Goal: Task Accomplishment & Management: Manage account settings

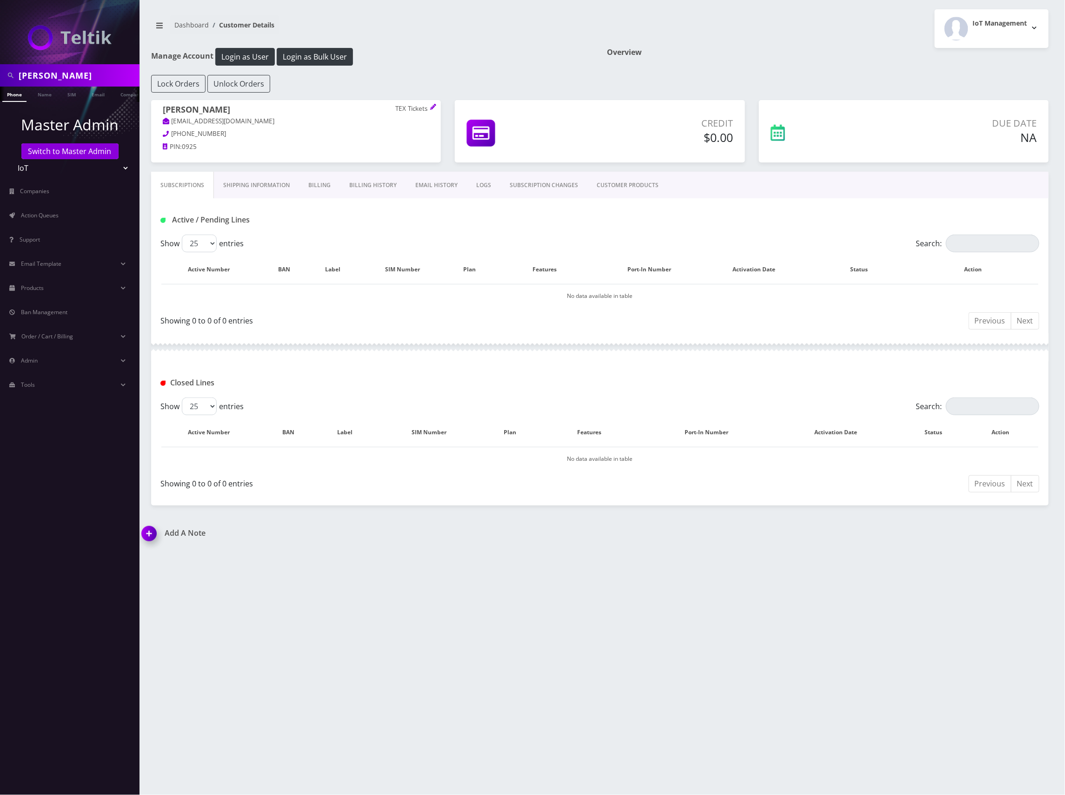
click at [242, 185] on link "Shipping Information" at bounding box center [256, 185] width 85 height 27
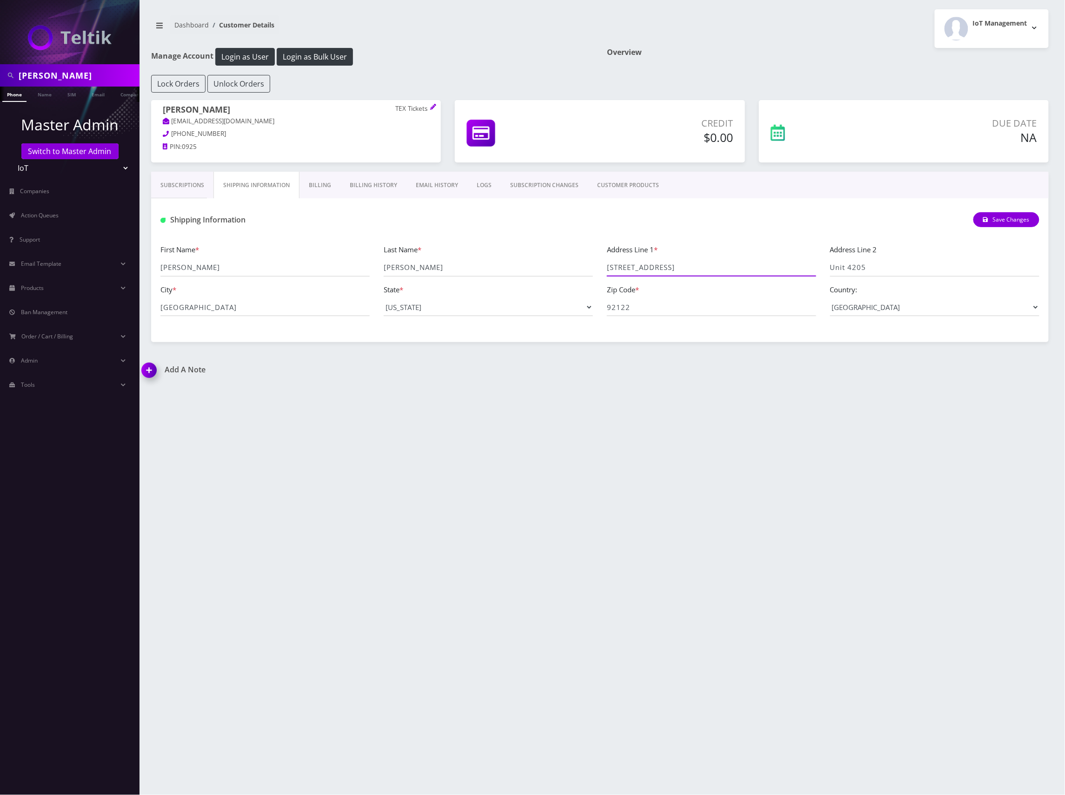
drag, startPoint x: 695, startPoint y: 270, endPoint x: 592, endPoint y: 267, distance: 102.4
click at [592, 267] on div "First Name * Anthony Last Name * Byers Address Line 1 * 7160 Shoreline Dr Addre…" at bounding box center [600, 284] width 893 height 80
drag, startPoint x: 224, startPoint y: 311, endPoint x: 157, endPoint y: 313, distance: 67.5
click at [157, 313] on div "City * San Diego" at bounding box center [265, 300] width 223 height 33
drag, startPoint x: 36, startPoint y: 75, endPoint x: -5, endPoint y: 78, distance: 41.5
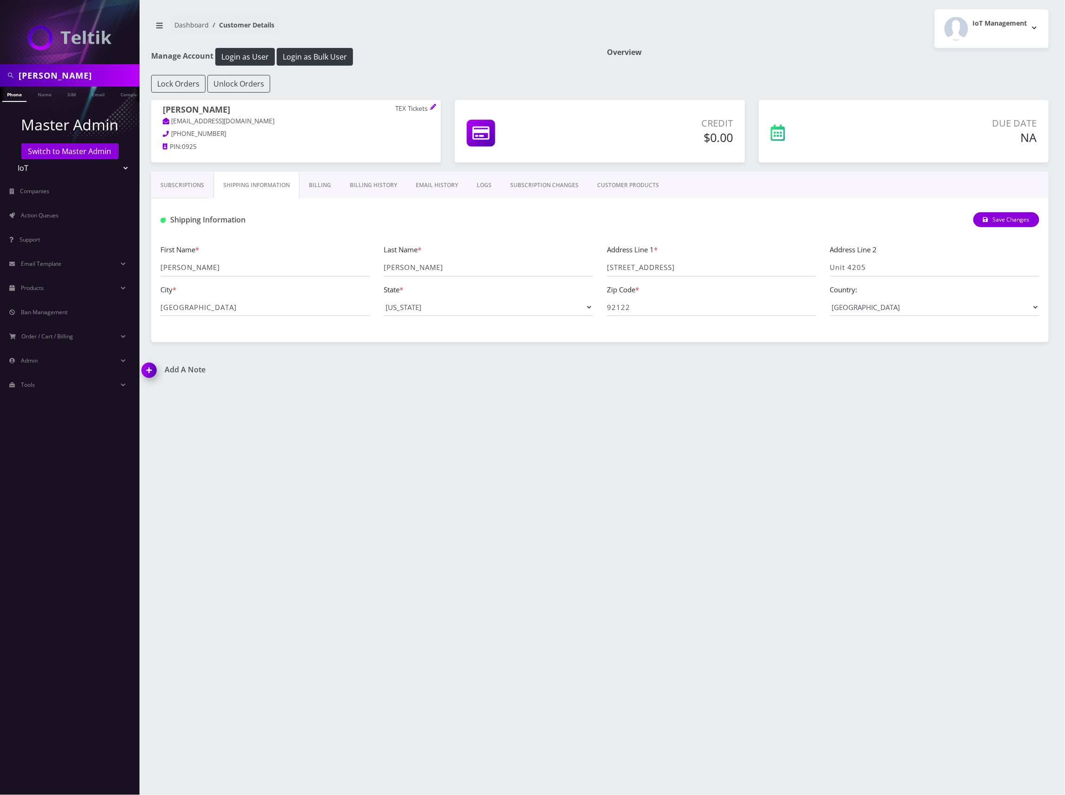
click at [0, 78] on html "anthony byers Phone Name SIM Email Company Customer Master Admin Switch to Mast…" at bounding box center [532, 397] width 1065 height 795
type input "cody branham"
click at [47, 99] on link "Name" at bounding box center [44, 94] width 23 height 15
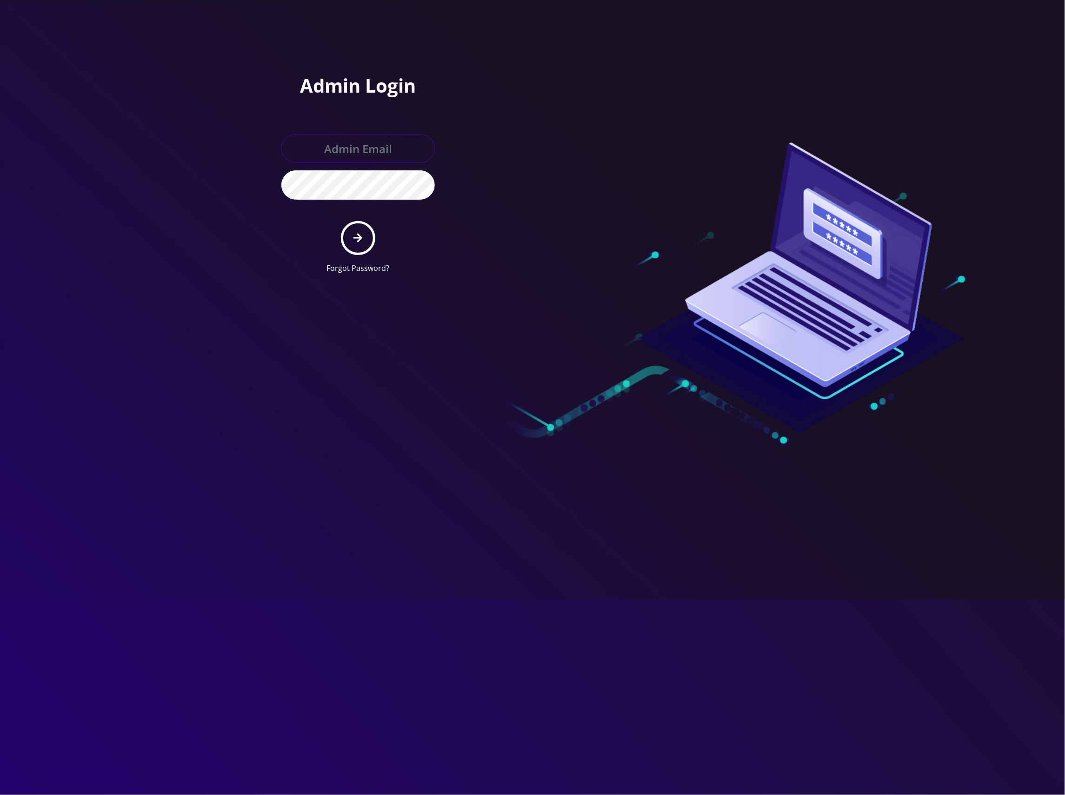
type input "[EMAIL_ADDRESS][DOMAIN_NAME]"
click at [361, 225] on button "submit" at bounding box center [358, 238] width 34 height 34
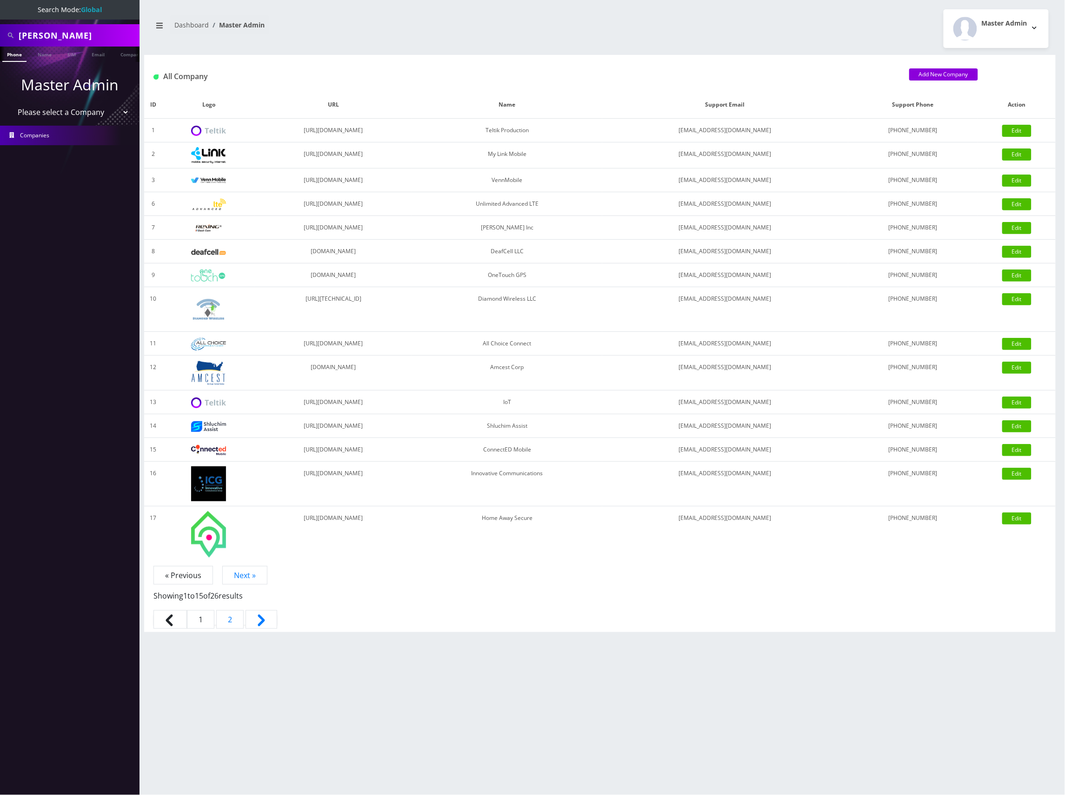
click at [114, 111] on select "Please select a Company Teltik Production My Link Mobile VennMobile Unlimited A…" at bounding box center [70, 112] width 119 height 18
select select "13"
click at [11, 103] on select "Please select a Company Teltik Production My Link Mobile VennMobile Unlimited A…" at bounding box center [70, 112] width 119 height 18
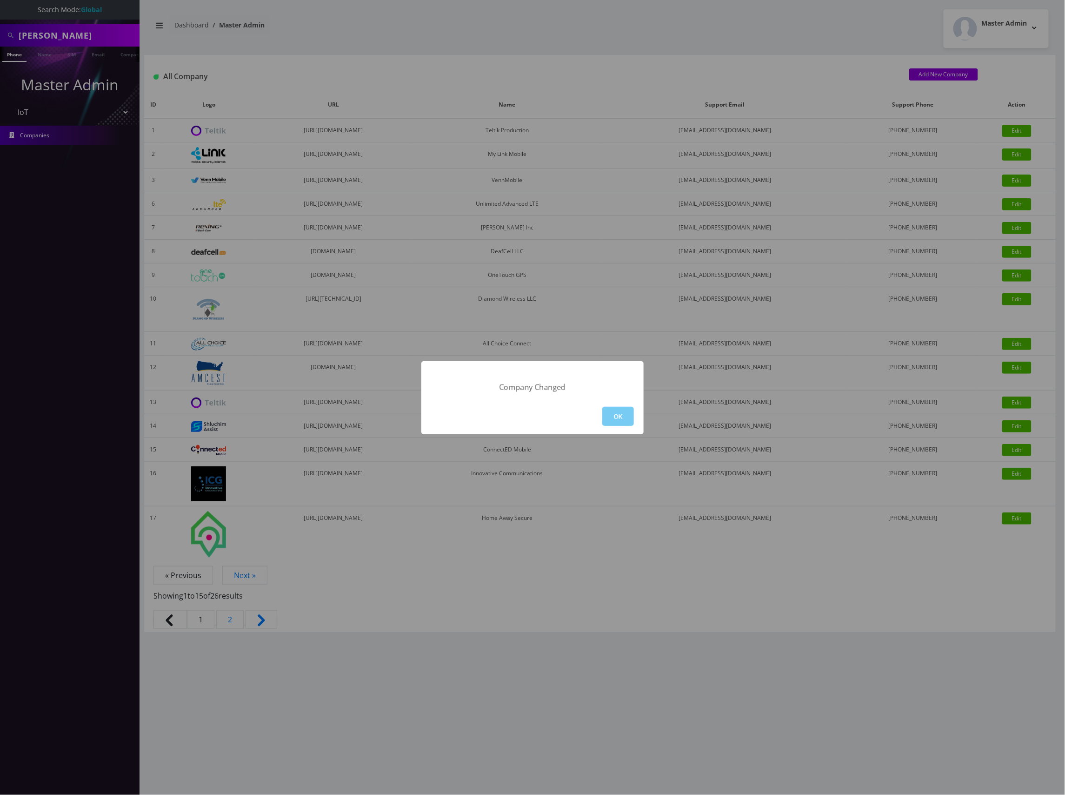
click at [619, 421] on button "OK" at bounding box center [618, 416] width 32 height 19
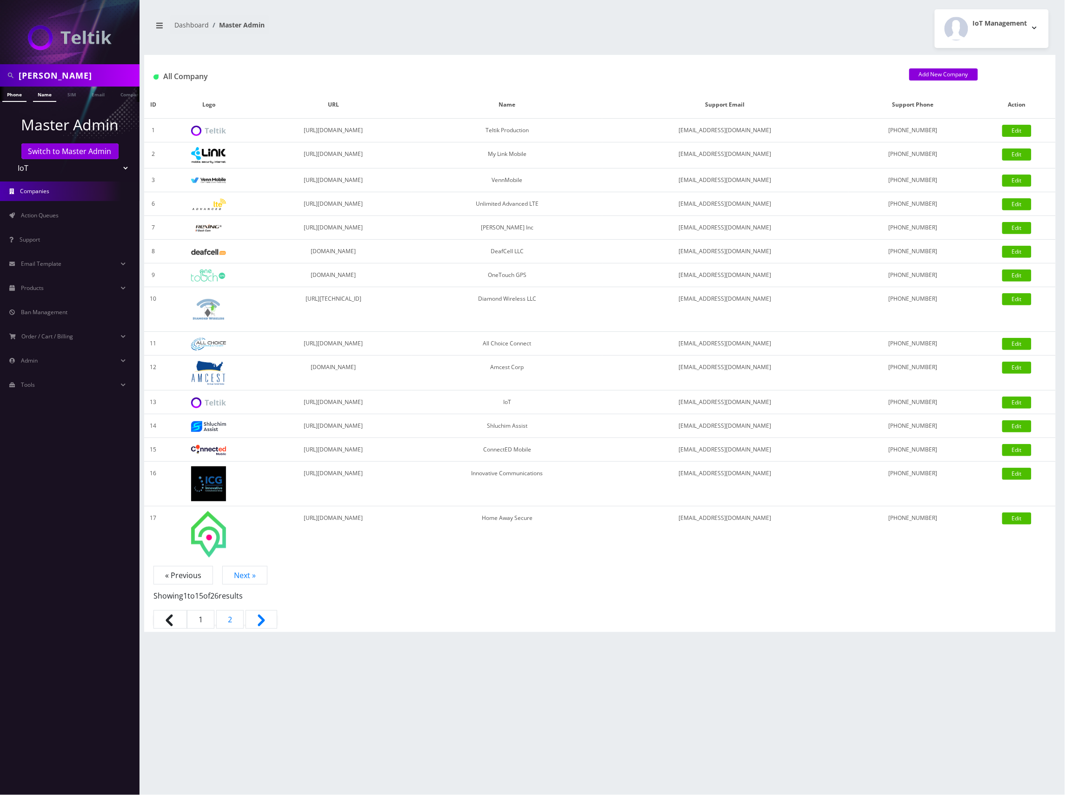
click at [46, 95] on link "Name" at bounding box center [44, 94] width 23 height 15
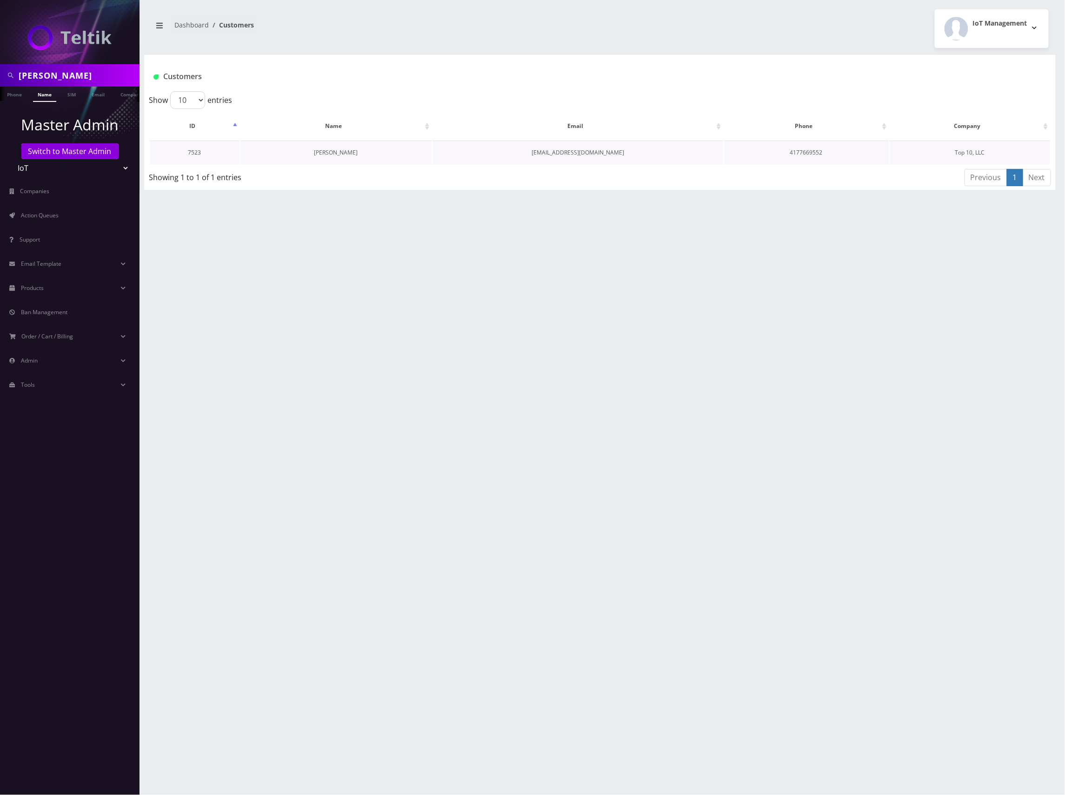
click at [342, 149] on link "[PERSON_NAME]" at bounding box center [336, 152] width 44 height 8
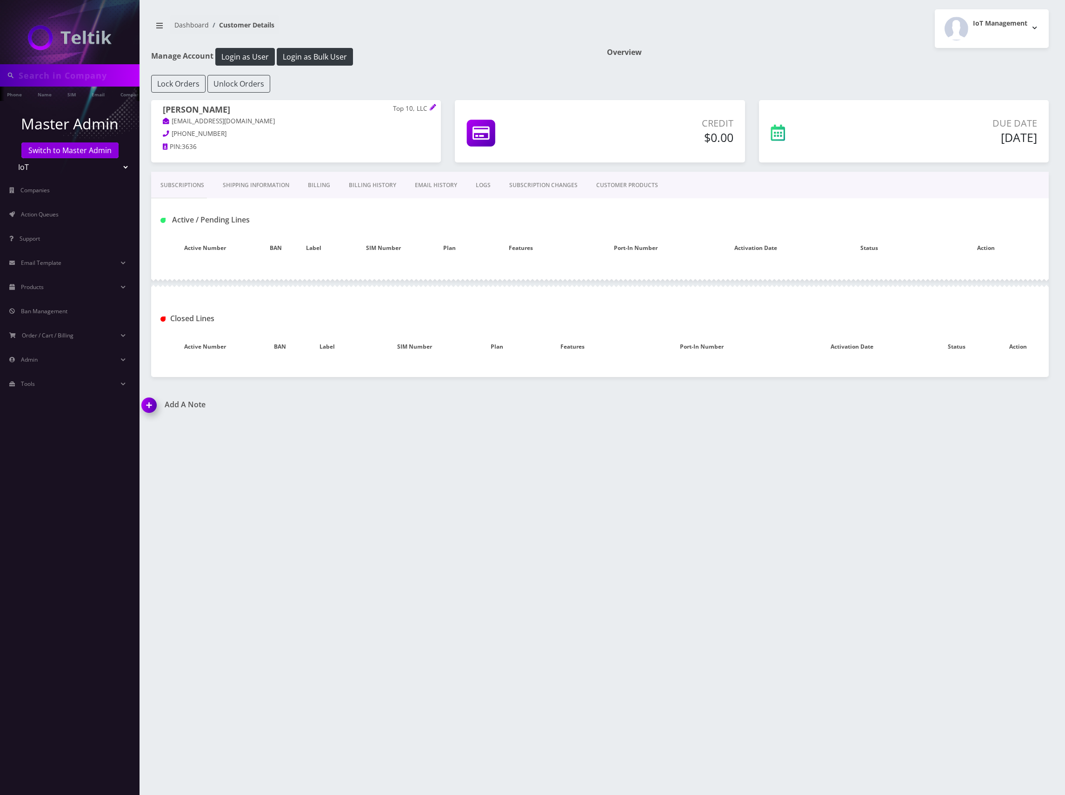
type input "[PERSON_NAME]"
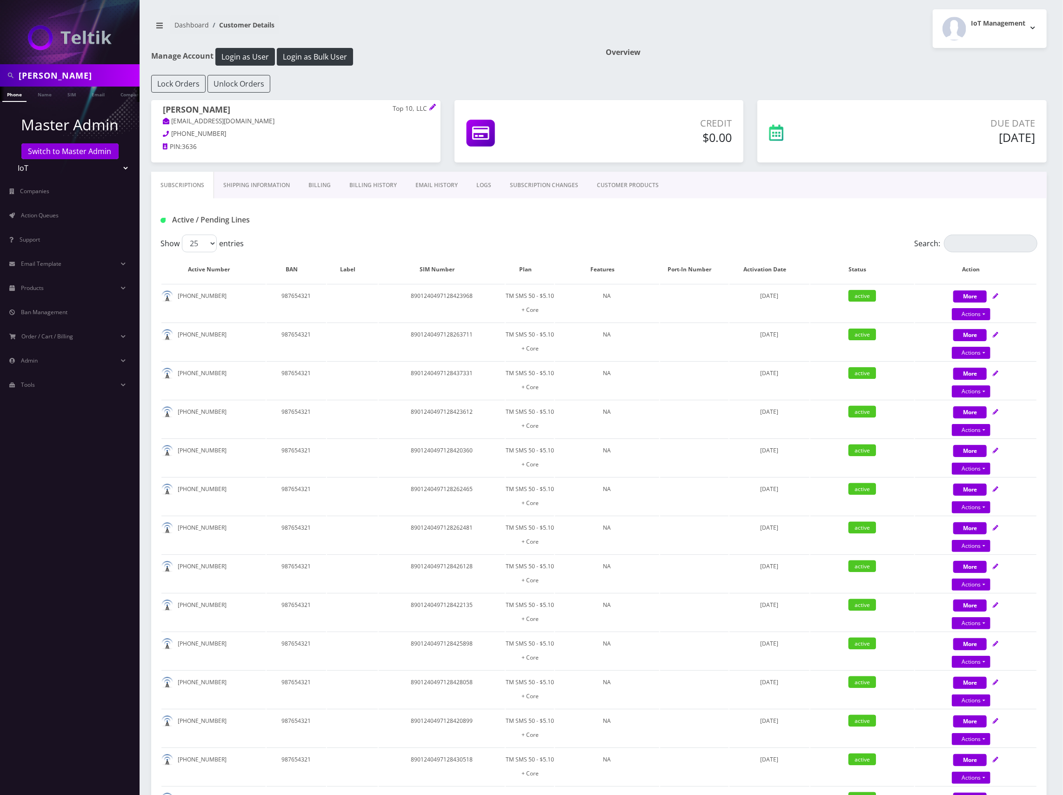
click at [263, 185] on link "Shipping Information" at bounding box center [256, 185] width 85 height 27
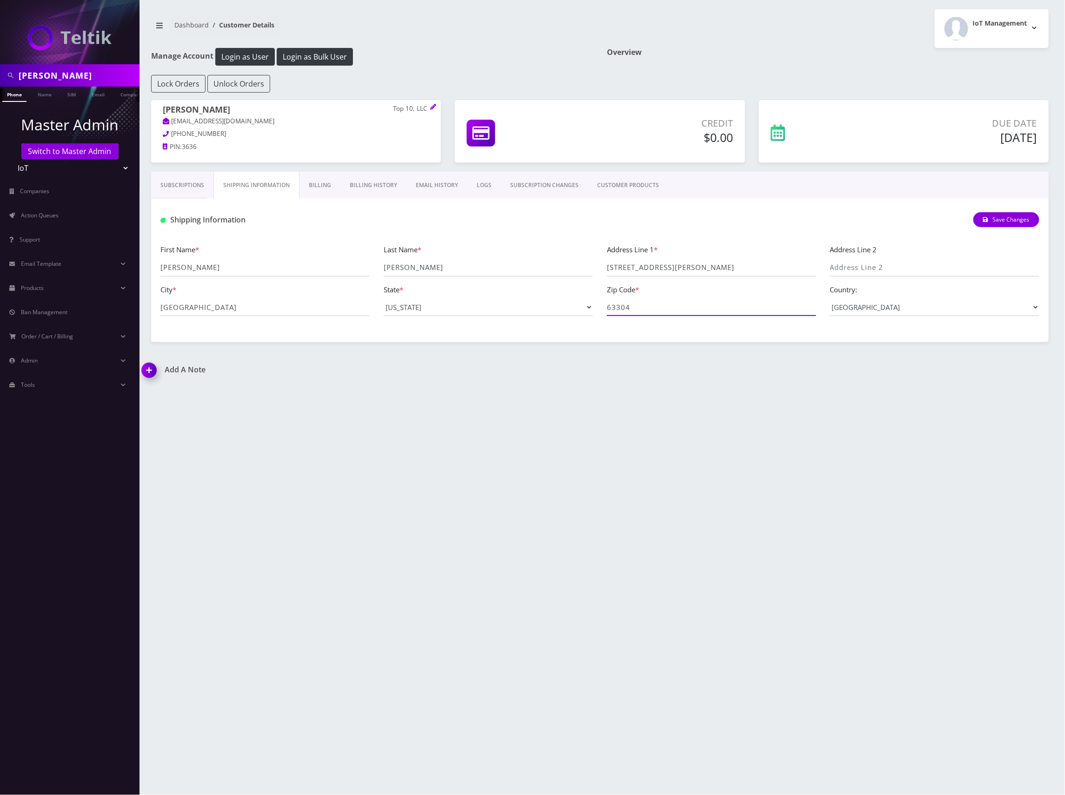
drag, startPoint x: 649, startPoint y: 310, endPoint x: 581, endPoint y: 306, distance: 67.6
click at [581, 306] on div "First Name * Cody Last Name * Branham Address Line 1 * 6018 St Charles Street A…" at bounding box center [600, 284] width 893 height 80
drag, startPoint x: 711, startPoint y: 272, endPoint x: 580, endPoint y: 268, distance: 131.3
click at [580, 268] on div "First Name * Cody Last Name * Branham Address Line 1 * 6018 St Charles Street A…" at bounding box center [600, 284] width 893 height 80
drag, startPoint x: 271, startPoint y: 309, endPoint x: 114, endPoint y: 306, distance: 156.8
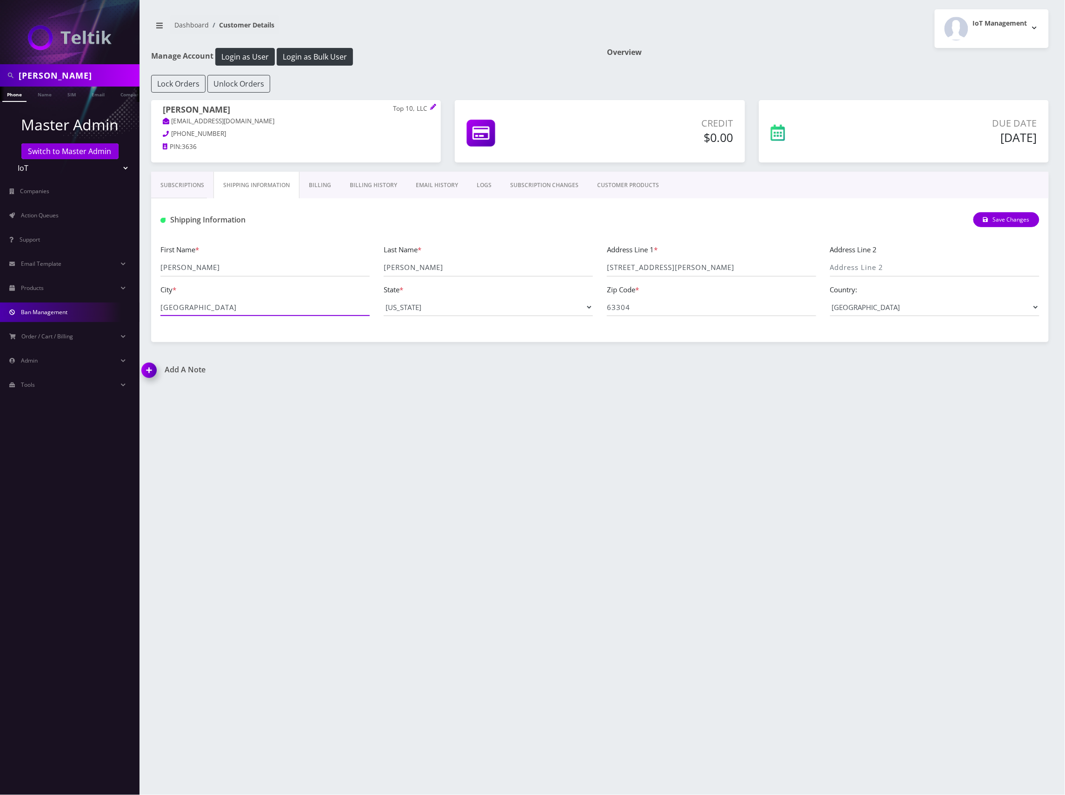
click at [114, 306] on div "cody branham Phone Name SIM Email Company Customer Master Admin Switch to Maste…" at bounding box center [532, 397] width 1065 height 795
click at [57, 222] on link "Action Queues" at bounding box center [70, 216] width 140 height 20
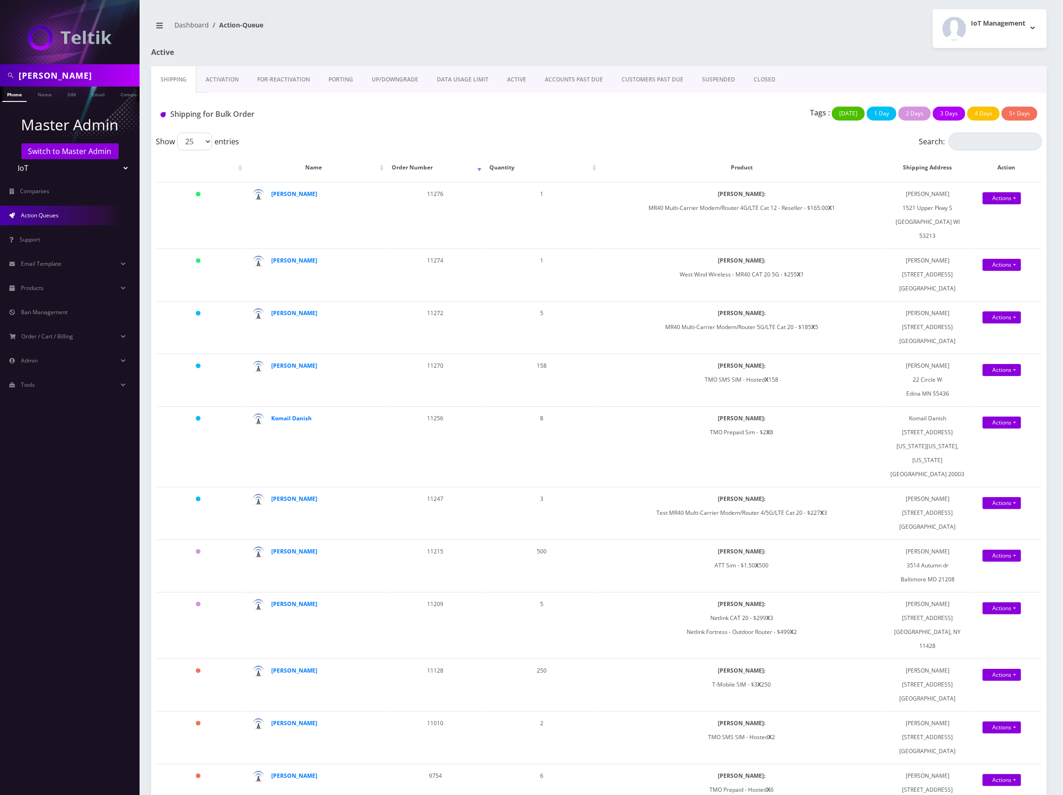
scroll to position [0, 5]
click at [56, 214] on span "Action Queues" at bounding box center [40, 215] width 38 height 8
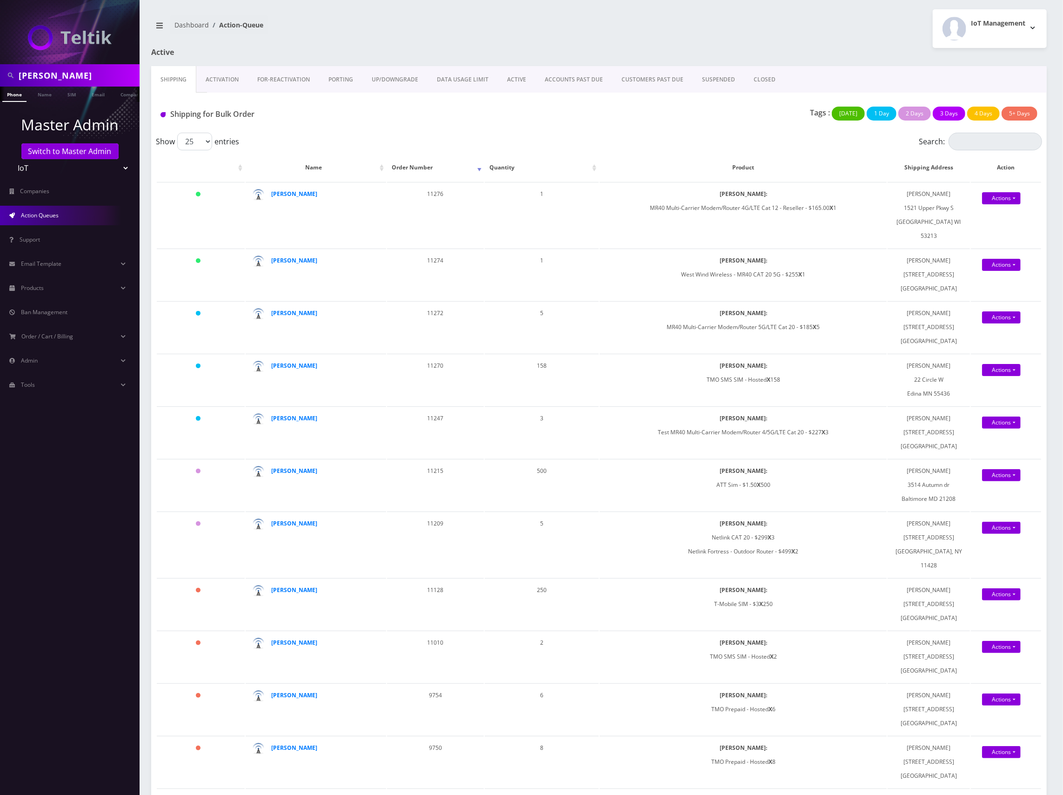
drag, startPoint x: 97, startPoint y: 77, endPoint x: -5, endPoint y: 73, distance: 102.4
type input "[PERSON_NAME]"
click at [45, 91] on link "Name" at bounding box center [44, 94] width 23 height 15
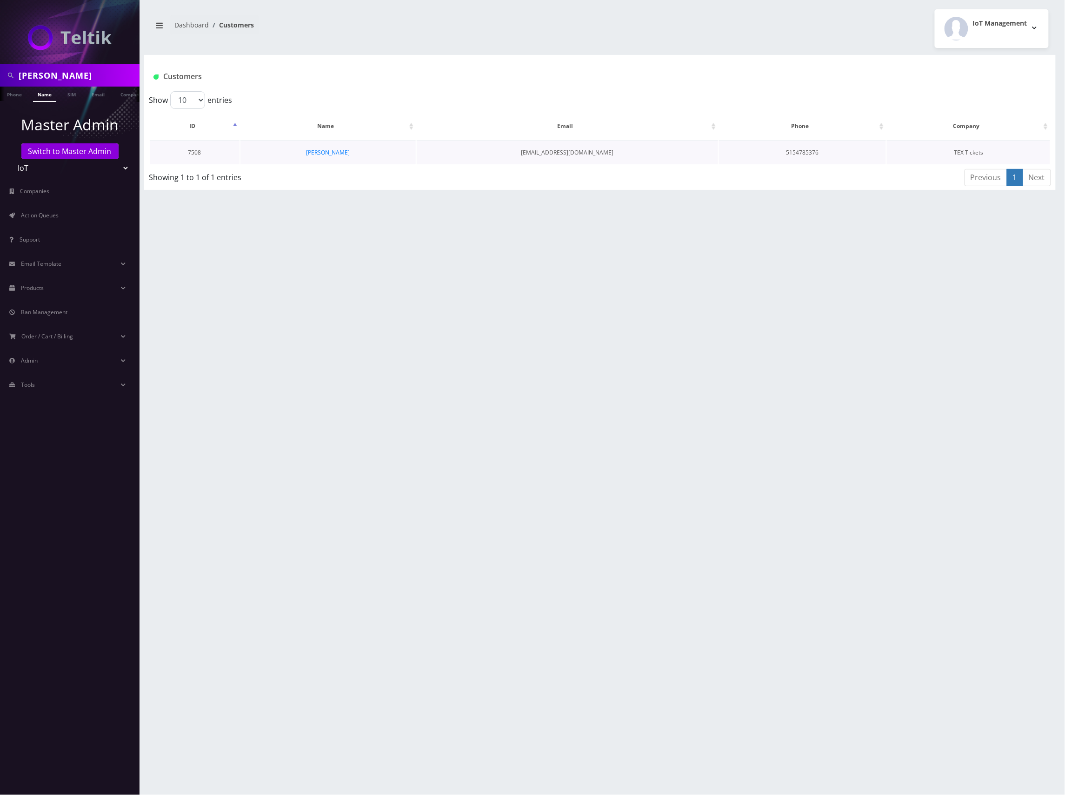
click at [325, 156] on td "[PERSON_NAME]" at bounding box center [328, 152] width 175 height 24
click at [335, 149] on link "[PERSON_NAME]" at bounding box center [328, 152] width 44 height 8
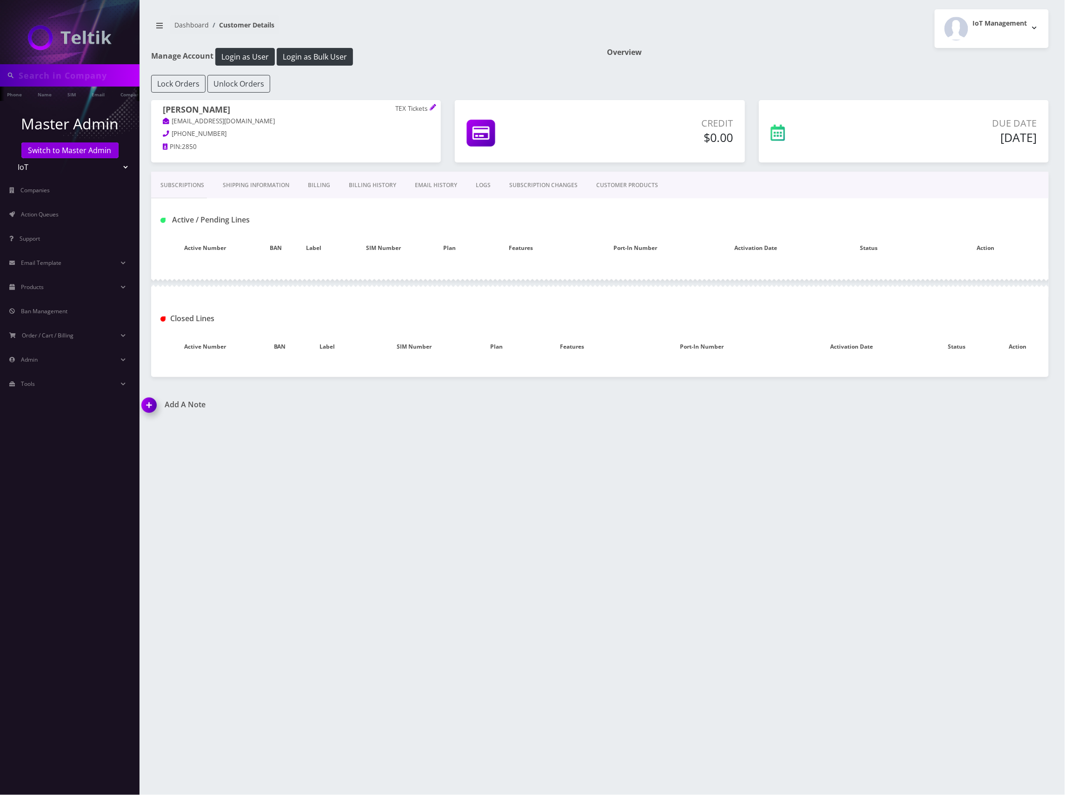
type input "[PERSON_NAME]"
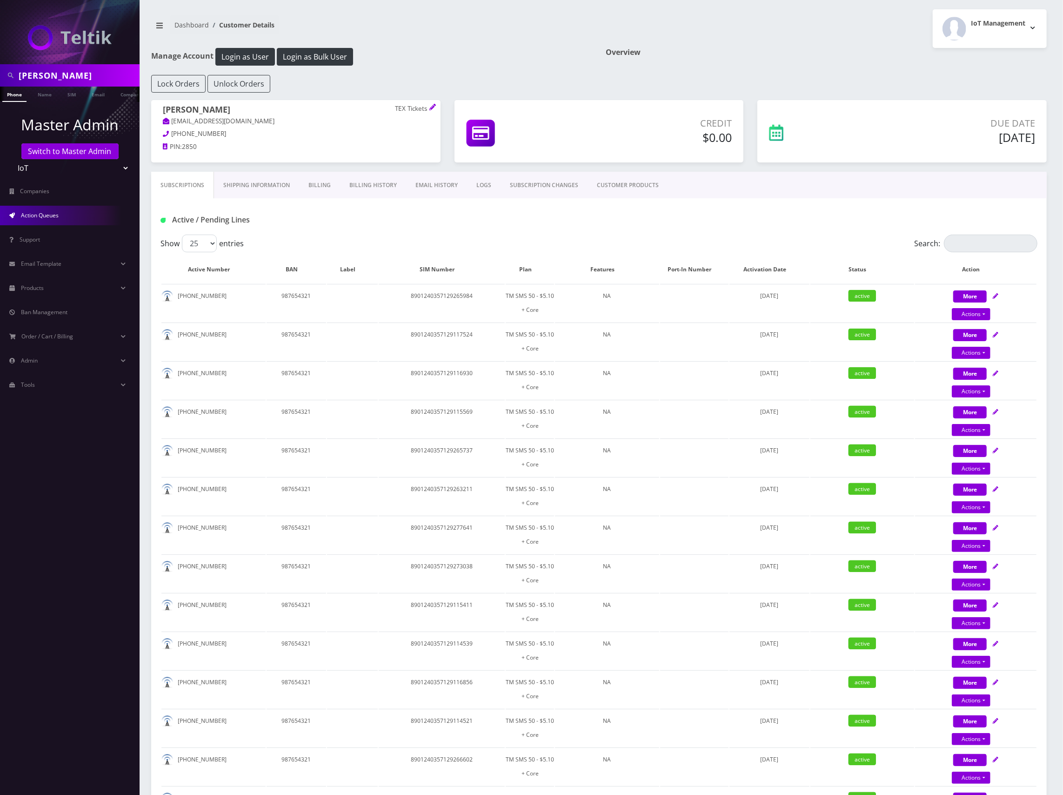
click at [47, 213] on span "Action Queues" at bounding box center [40, 215] width 38 height 8
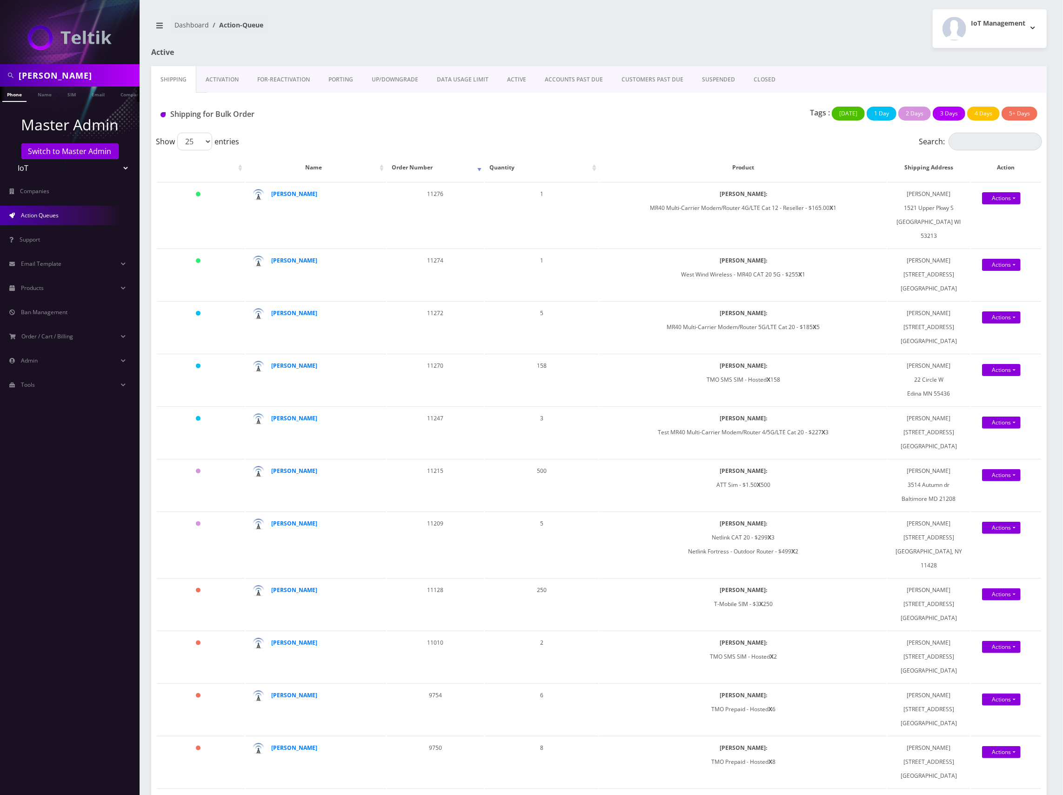
click at [19, 211] on link "Action Queues" at bounding box center [70, 216] width 140 height 20
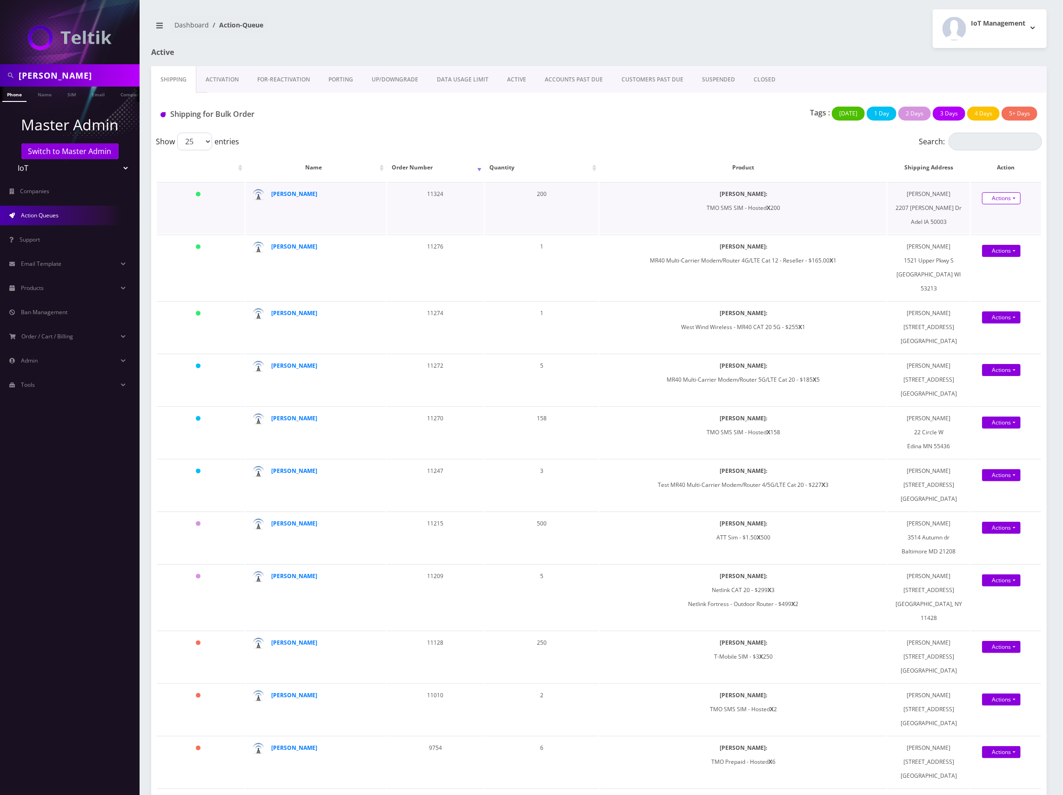
click at [1013, 197] on link "Actions" at bounding box center [1001, 198] width 39 height 12
click at [1007, 214] on link "Shipped" at bounding box center [1007, 215] width 74 height 14
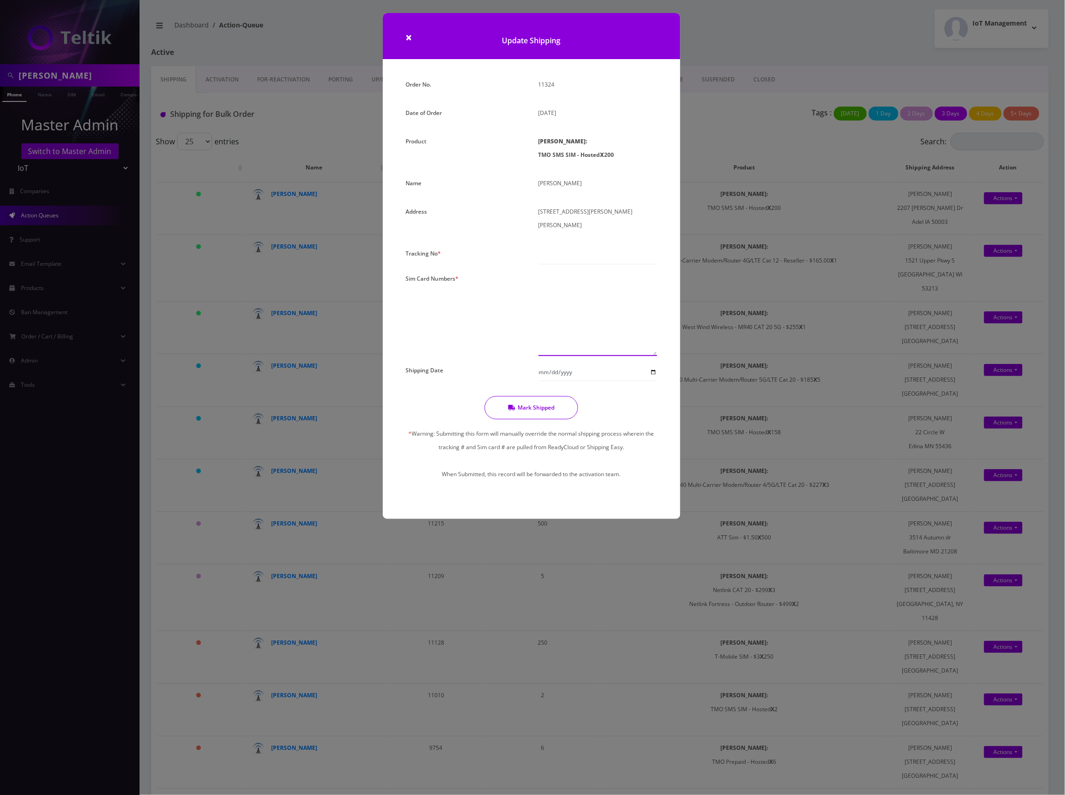
click at [553, 296] on textarea at bounding box center [598, 314] width 119 height 84
paste textarea "8901240497128263935 8901240497128263059 8901240497128429882 8901240497128435152…"
type textarea "8901240497128263935 8901240497128263059 8901240497128429882 8901240497128435152…"
click at [586, 247] on input "text" at bounding box center [598, 256] width 119 height 18
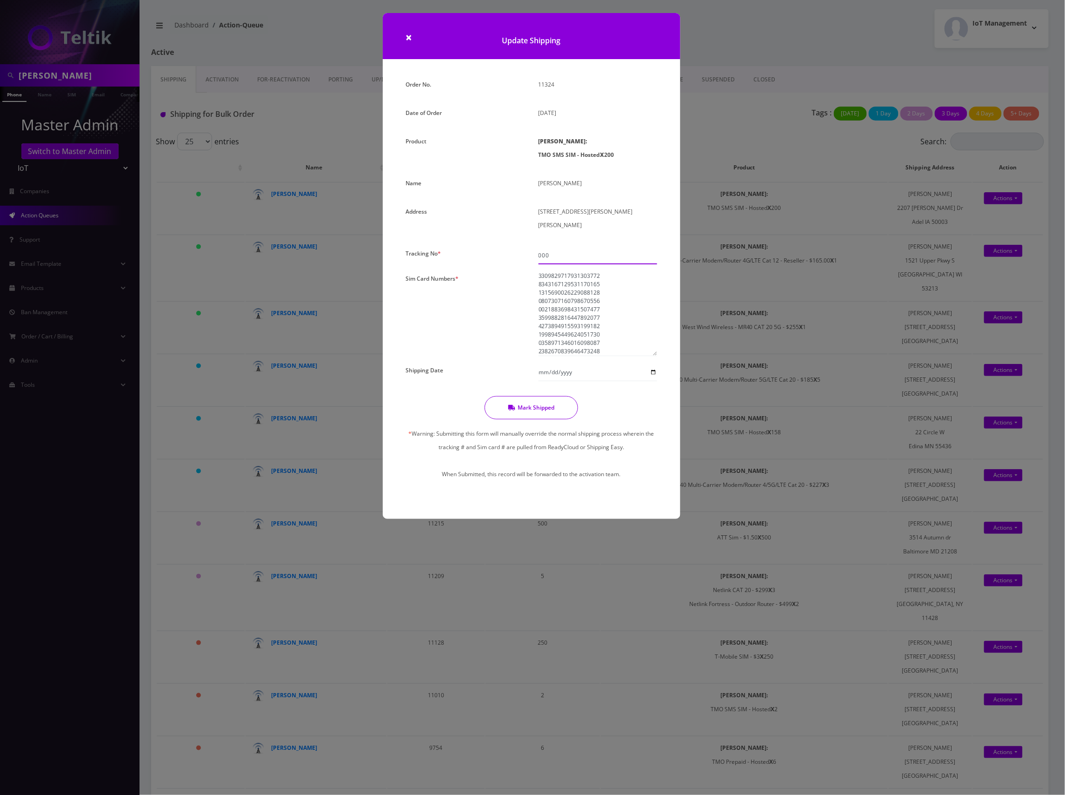
type input "000"
click at [527, 396] on button "Mark Shipped" at bounding box center [532, 407] width 94 height 23
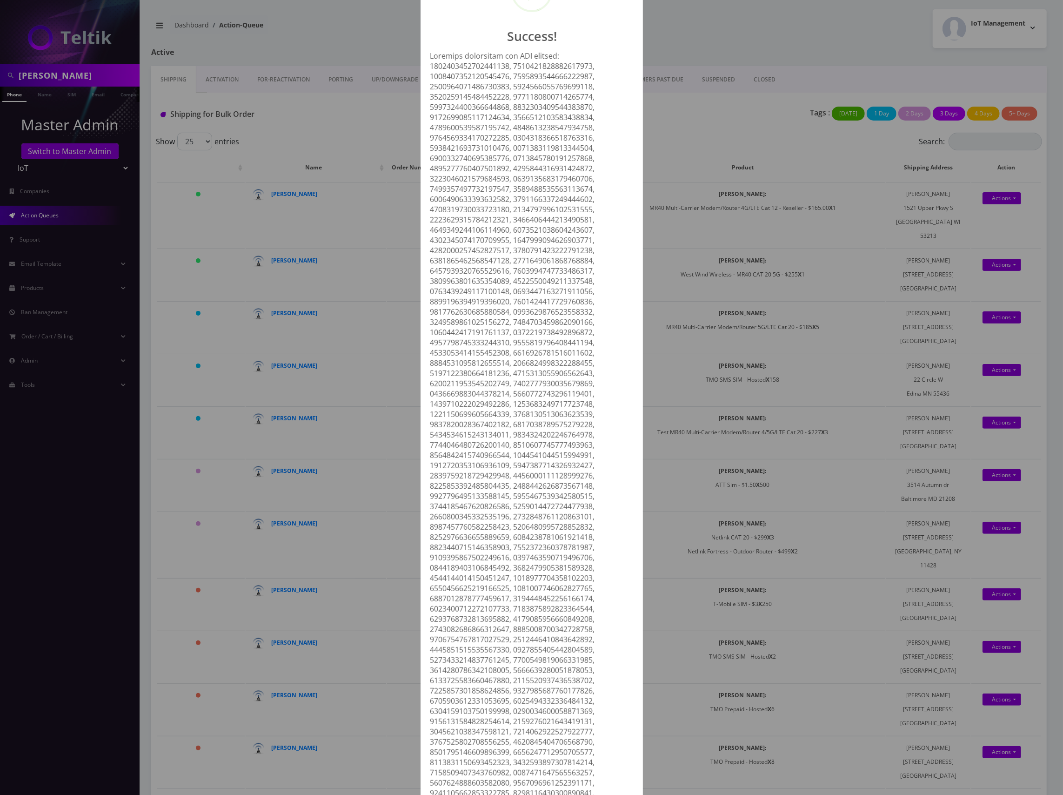
scroll to position [0, 0]
click at [584, 219] on div at bounding box center [531, 621] width 213 height 1034
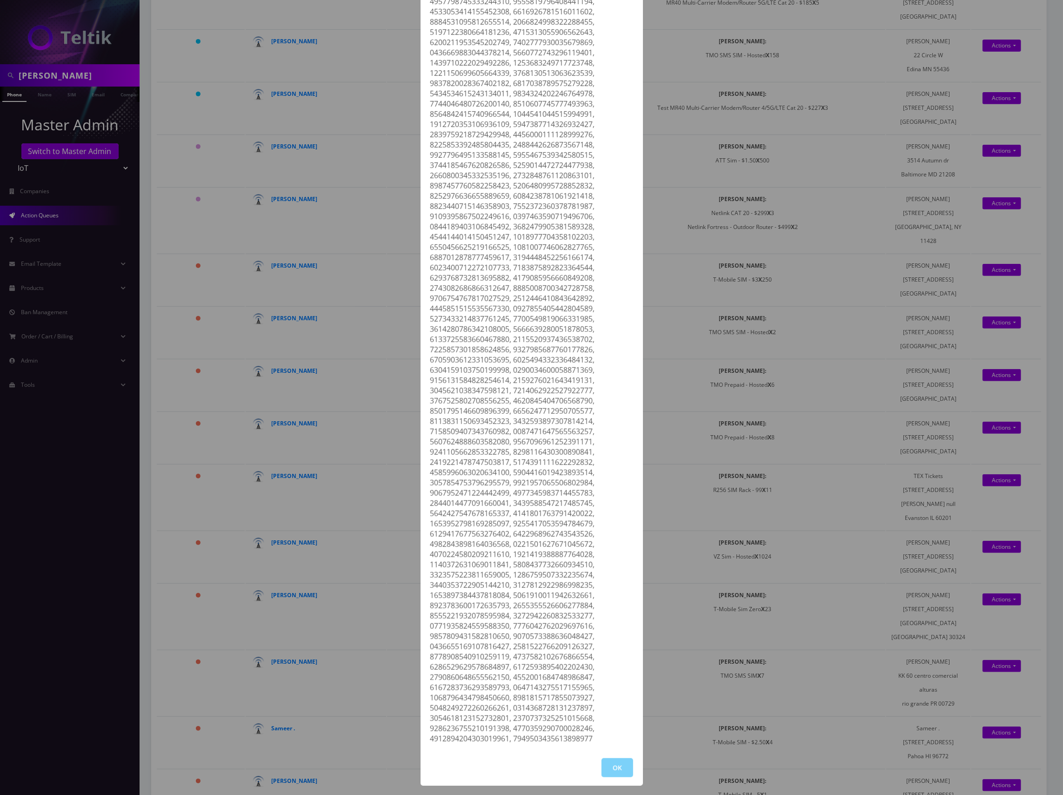
scroll to position [434, 0]
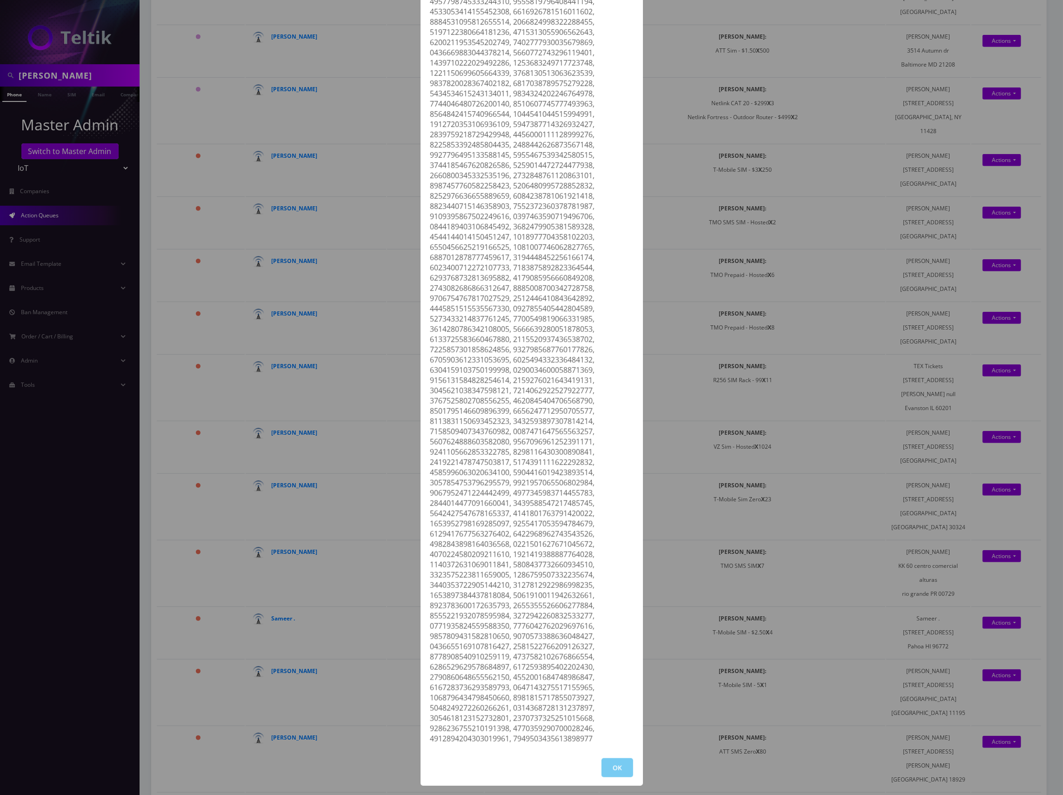
click at [618, 773] on button "OK" at bounding box center [618, 767] width 32 height 19
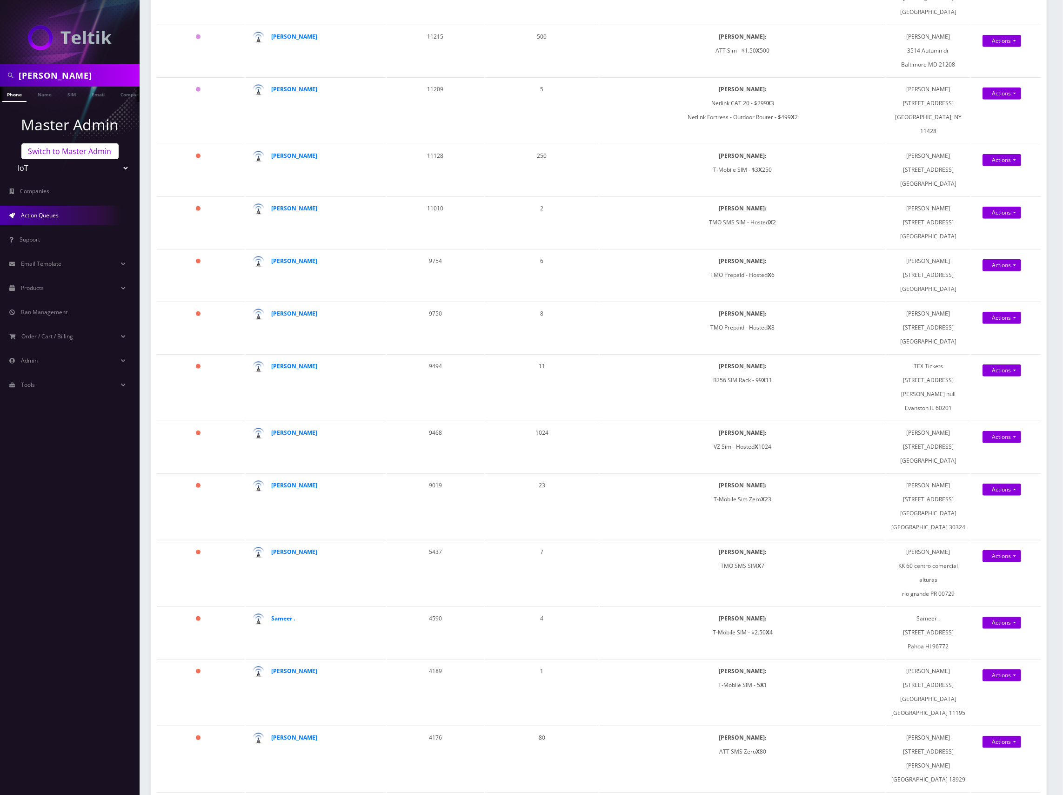
click at [69, 151] on link "Switch to Master Admin" at bounding box center [69, 151] width 97 height 16
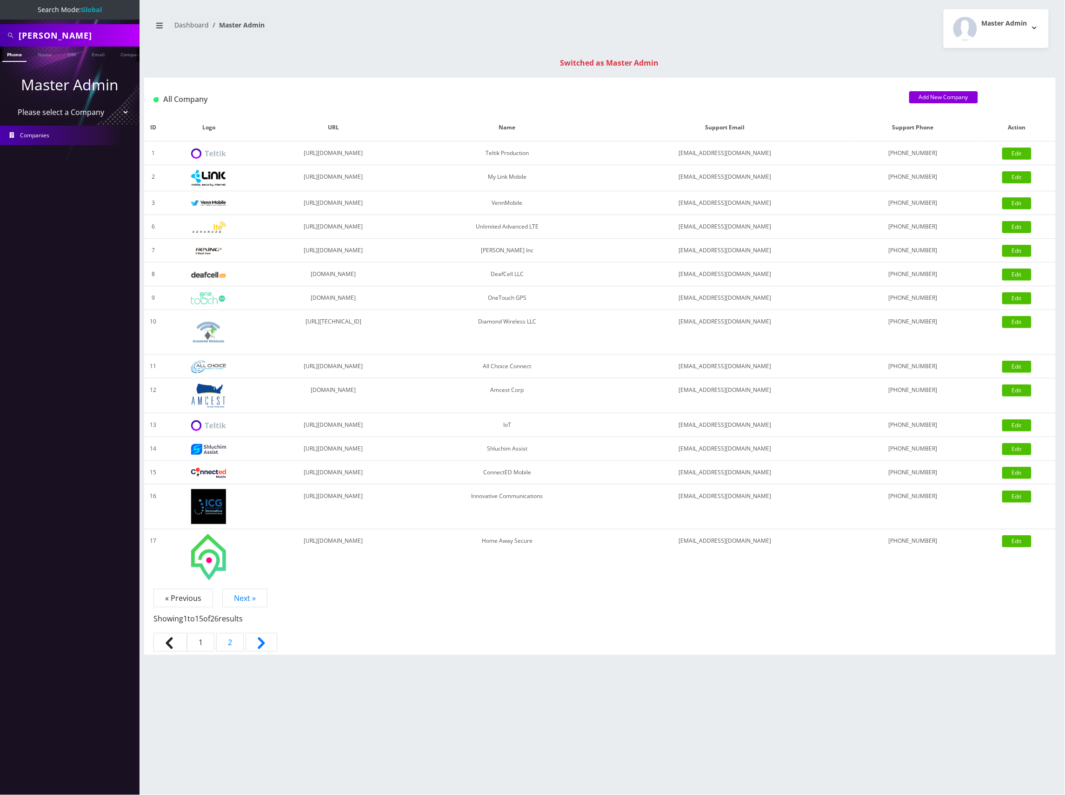
click at [69, 34] on input "[PERSON_NAME]" at bounding box center [78, 36] width 119 height 18
paste input "[TECHNICAL_ID]"
type input "[TECHNICAL_ID]"
click at [74, 54] on link "SIM" at bounding box center [72, 54] width 18 height 15
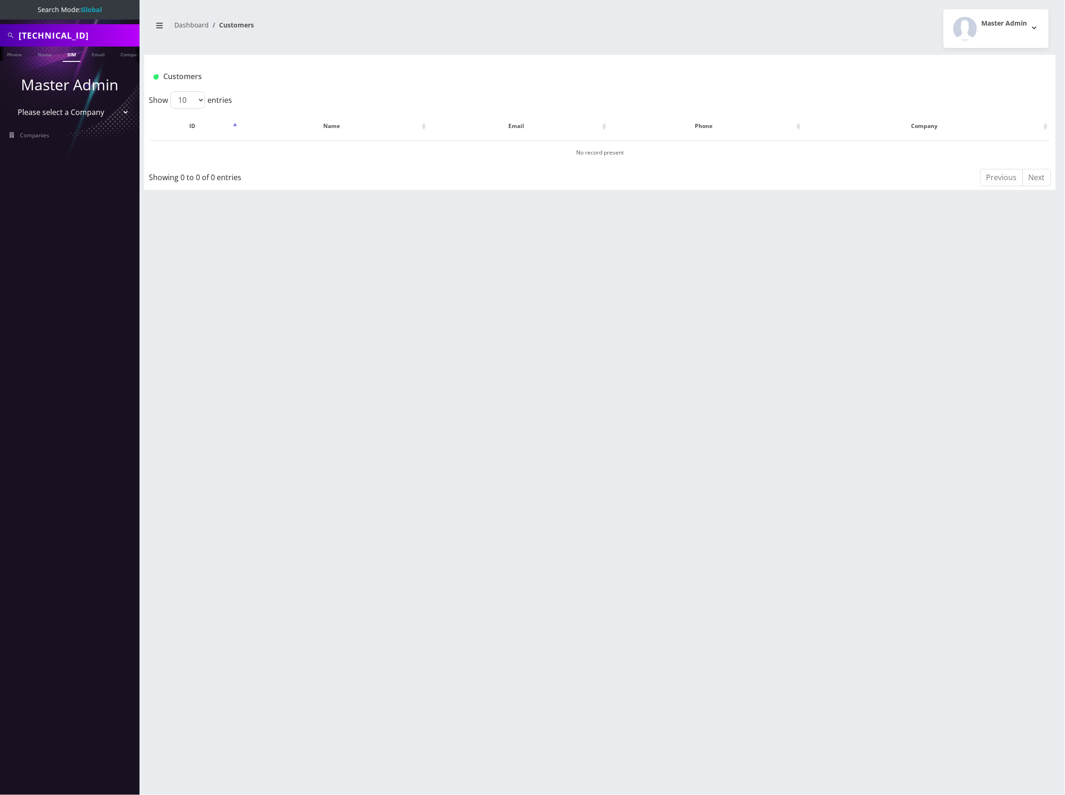
click at [72, 54] on link "SIM" at bounding box center [72, 54] width 18 height 15
click at [88, 34] on input "[TECHNICAL_ID]" at bounding box center [78, 36] width 119 height 18
paste input "798237226"
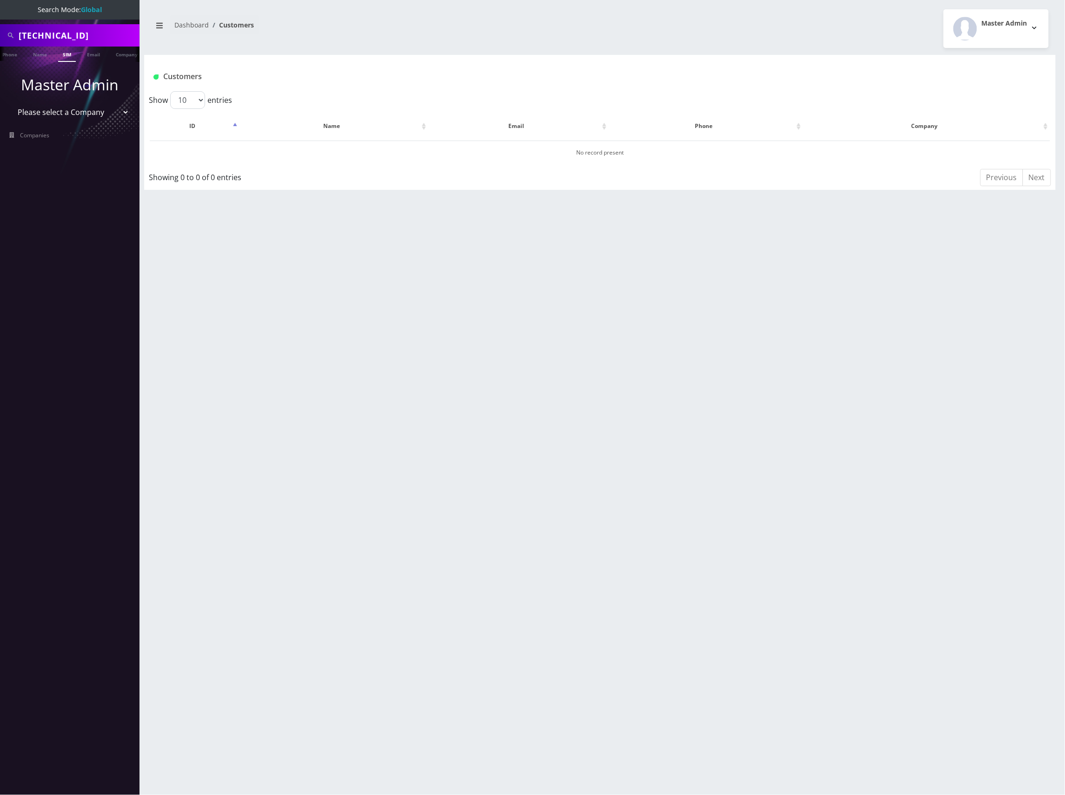
type input "[TECHNICAL_ID]"
click at [62, 53] on link "SIM" at bounding box center [67, 54] width 18 height 15
click at [402, 147] on td "[EMAIL_ADDRESS][DOMAIN_NAME]" at bounding box center [478, 152] width 180 height 24
click at [328, 152] on button "[PERSON_NAME]" at bounding box center [313, 152] width 59 height 12
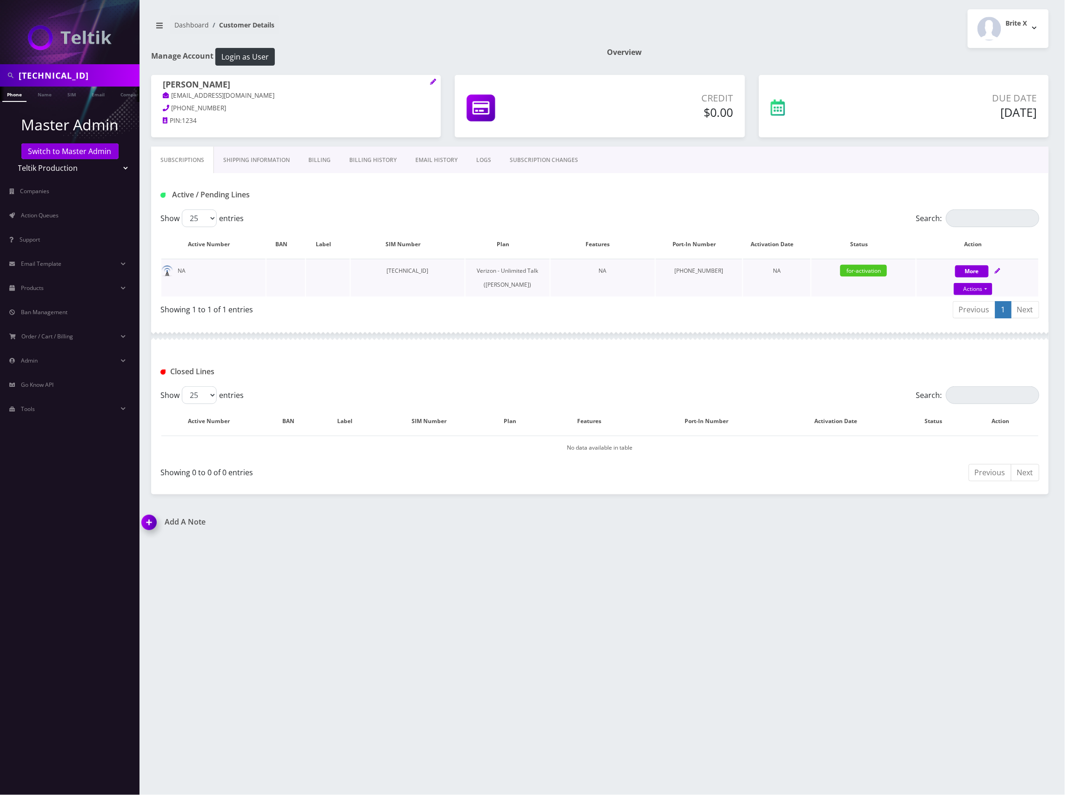
click at [996, 269] on icon at bounding box center [998, 271] width 6 height 6
select select "459"
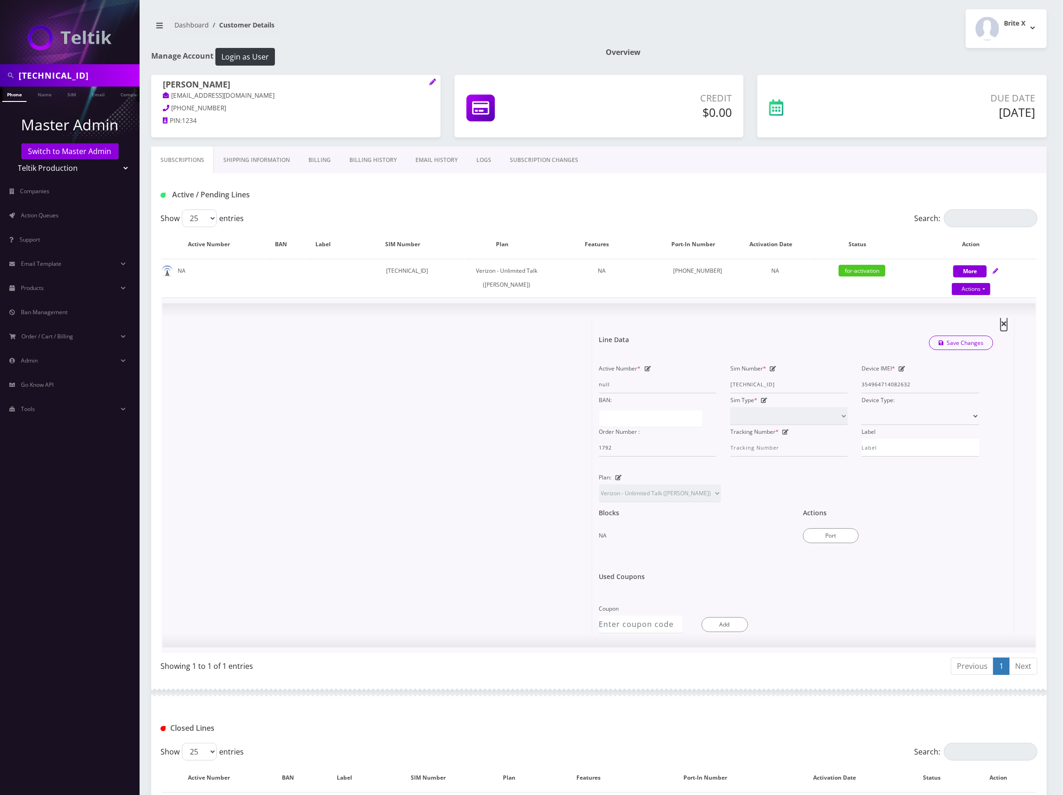
click at [1004, 320] on span "×" at bounding box center [1004, 322] width 7 height 15
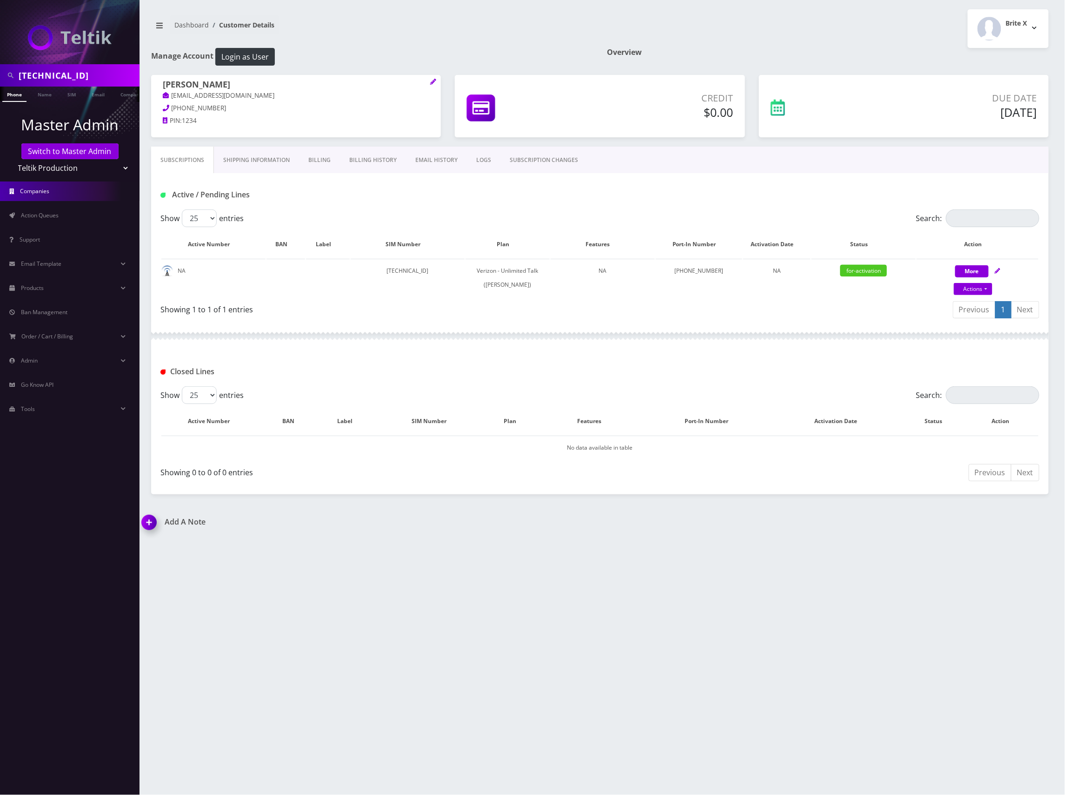
click at [47, 193] on span "Companies" at bounding box center [34, 191] width 29 height 8
